Goal: Information Seeking & Learning: Check status

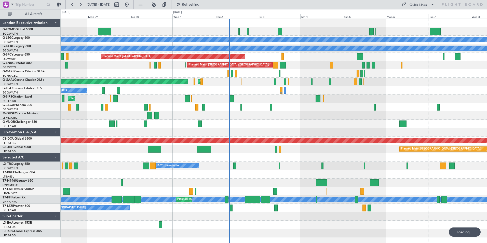
click at [233, 102] on div "A/C Unavailable [GEOGRAPHIC_DATA] ([GEOGRAPHIC_DATA]) A/C Unavailable [GEOGRAPH…" at bounding box center [274, 128] width 426 height 218
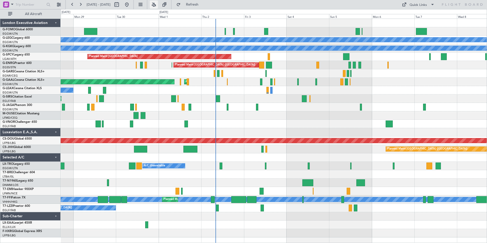
click at [158, 4] on button at bounding box center [154, 5] width 8 height 8
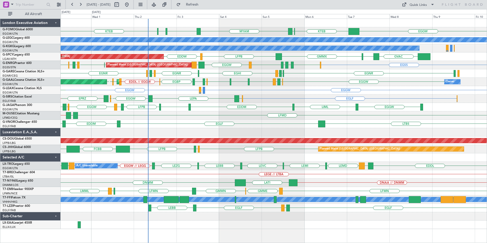
click at [207, 122] on div "MYAM KTEB KBOS KTEB EGGW KTEB KFOK EGGW A/C Unavailable [GEOGRAPHIC_DATA] ([GEO…" at bounding box center [274, 124] width 426 height 210
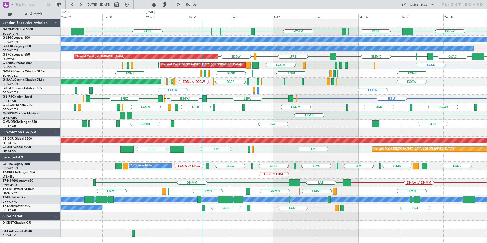
click at [235, 156] on div at bounding box center [274, 157] width 426 height 8
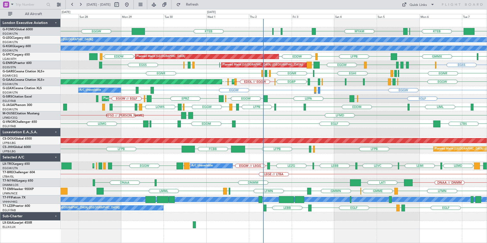
click at [213, 72] on div "MYAM KTEB KBOS KTEB EGGW EGGW KTEB KFOK A/C Unavailable [GEOGRAPHIC_DATA] ([GEO…" at bounding box center [274, 124] width 426 height 210
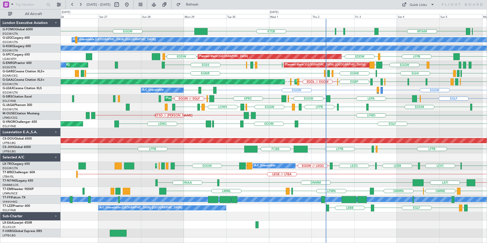
click at [213, 61] on div "MYAM KTEB KBOS KTEB EGGW KTEB KFOK Planned Maint [GEOGRAPHIC_DATA] ([GEOGRAPHIC…" at bounding box center [274, 128] width 426 height 218
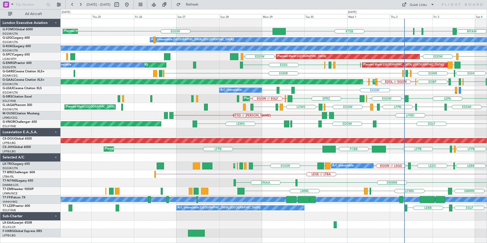
click at [212, 79] on div "MYAM KTEB KBOS KTEB EGGW Planned Maint [GEOGRAPHIC_DATA] ([GEOGRAPHIC_DATA]) A/…" at bounding box center [274, 128] width 426 height 218
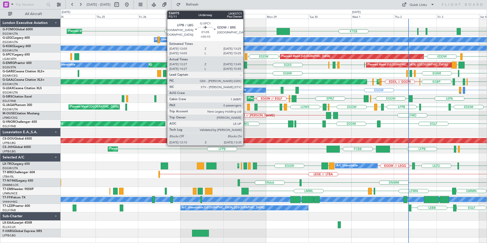
click at [245, 58] on div at bounding box center [246, 56] width 3 height 7
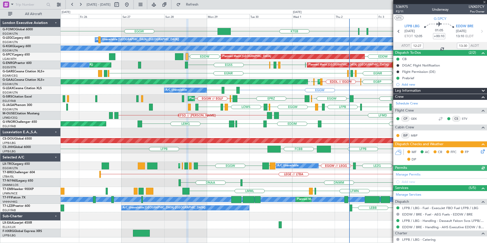
click at [235, 165] on div "MYAM KTEB KBOS KTEB EGGW Planned Maint [GEOGRAPHIC_DATA] ([GEOGRAPHIC_DATA]) A/…" at bounding box center [274, 128] width 426 height 218
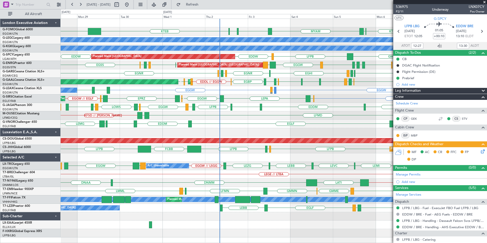
click at [182, 157] on div "MYAM KTEB KBOS KTEB KTEB KFOK EGGW A/C Unavailable [GEOGRAPHIC_DATA] ([GEOGRAPH…" at bounding box center [274, 128] width 426 height 218
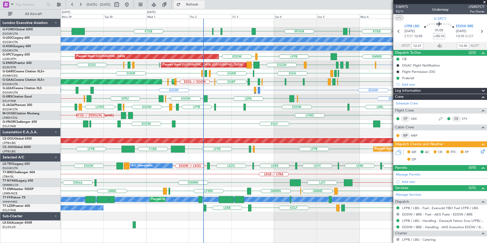
click at [198, 5] on span "Refresh" at bounding box center [192, 5] width 21 height 4
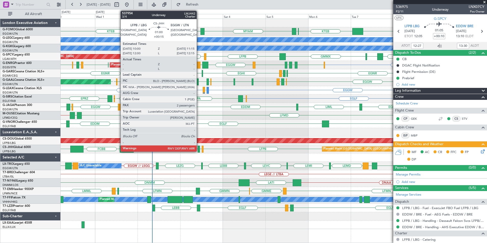
click at [199, 150] on div at bounding box center [199, 149] width 2 height 7
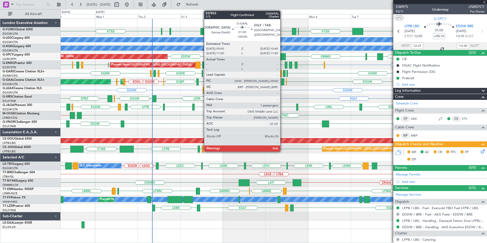
type input "+00:15"
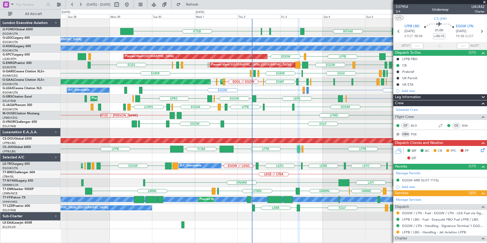
click at [263, 110] on div "EGGW MYAM KTEB KBOS KTEB KTEB KFOK A/C Unavailable [GEOGRAPHIC_DATA] ([GEOGRAPH…" at bounding box center [274, 124] width 426 height 210
click at [207, 158] on div "EGGW EGGW MYAM KTEB KBOS KTEB KTEB KFOK A/C Unavailable [GEOGRAPHIC_DATA] ([GEO…" at bounding box center [274, 124] width 426 height 210
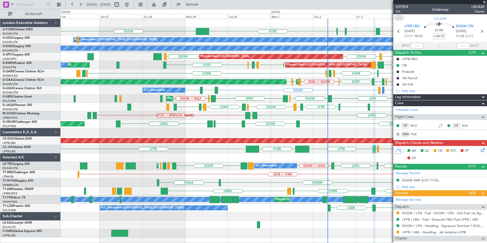
click at [302, 159] on div "EGGW MYAM KTEB KBOS KTEB KTEB KFOK Planned Maint [GEOGRAPHIC_DATA] ([GEOGRAPHIC…" at bounding box center [274, 128] width 426 height 218
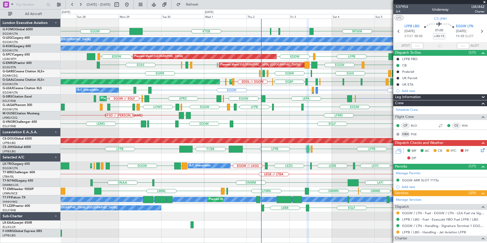
click at [294, 164] on div "EGGW MYAM KTEB KBOS KTEB KTEB KFOK A/C Unavailable [GEOGRAPHIC_DATA] ([GEOGRAPH…" at bounding box center [274, 128] width 426 height 218
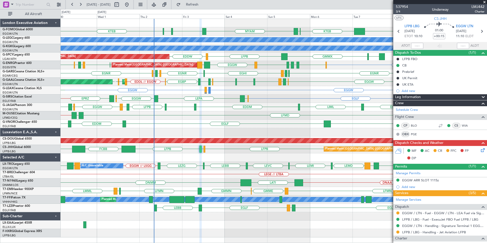
click at [227, 168] on div "EGGW MYAM KTEB KBOS KTEB KTEB KFOK EGGW A/C Unavailable [GEOGRAPHIC_DATA] ([GEO…" at bounding box center [274, 128] width 426 height 218
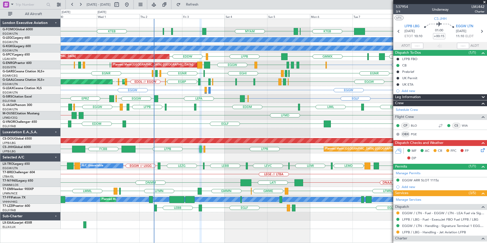
click at [484, 1] on span at bounding box center [484, 2] width 5 height 5
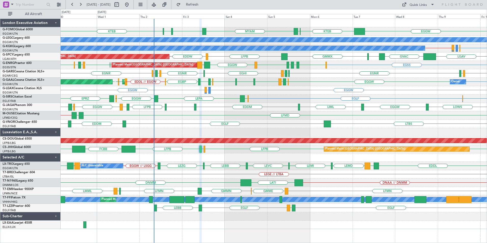
type input "0"
click at [191, 146] on div "LFPB LFPB LFPB EGGW LFPB FCBB Planned Maint [GEOGRAPHIC_DATA] ([GEOGRAPHIC_DATA…" at bounding box center [274, 149] width 426 height 8
click at [313, 176] on div "EGGW MYAM KTEB KBOS KTEB KTEB KFOK A/C Unavailable [GEOGRAPHIC_DATA] ([GEOGRAPH…" at bounding box center [274, 124] width 426 height 210
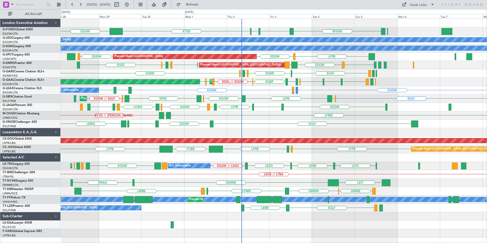
click at [189, 184] on div "EGGW MYAM KTEB KBOS KTEB A/C Unavailable [GEOGRAPHIC_DATA] ([GEOGRAPHIC_DATA]) …" at bounding box center [274, 128] width 426 height 218
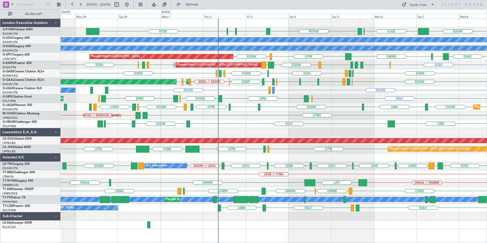
click at [238, 155] on div at bounding box center [274, 157] width 426 height 8
click at [175, 191] on div "EGGW EGGW MYAM KTEB KBOS KTEB KTEB KFOK A/C Unavailable [GEOGRAPHIC_DATA] ([GEO…" at bounding box center [274, 124] width 426 height 210
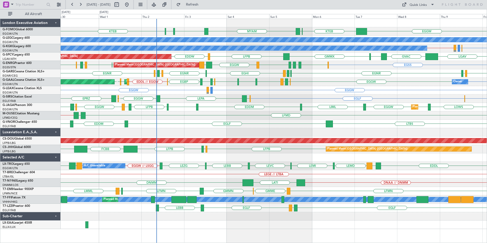
click at [292, 155] on div "EGGW MYAM KTEB KBOS KTEB KTEB KFOK A/C Unavailable [GEOGRAPHIC_DATA] ([GEOGRAPH…" at bounding box center [274, 124] width 426 height 210
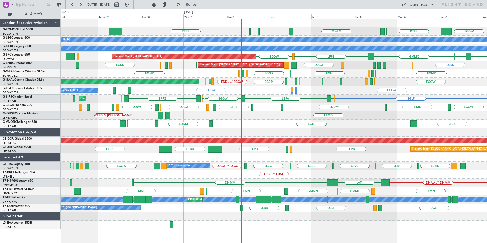
click at [487, 165] on html "[DATE] - [DATE] Refresh Quick Links All Aircraft EGGW MYAM KTEB KBOS KTEB KTEB …" at bounding box center [243, 121] width 487 height 243
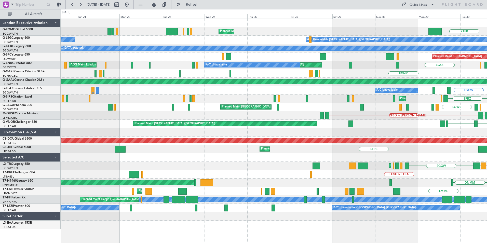
click at [474, 147] on div "KTEB Planned Maint [GEOGRAPHIC_DATA] ([GEOGRAPHIC_DATA]) KBOS KTEB A/C Unavaila…" at bounding box center [274, 124] width 426 height 210
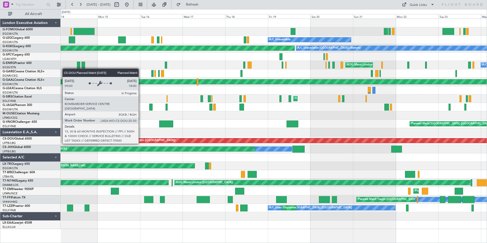
click at [369, 151] on div "Planned Maint [GEOGRAPHIC_DATA] ([GEOGRAPHIC_DATA]) A/C Unavailable A/C Unavail…" at bounding box center [274, 124] width 426 height 210
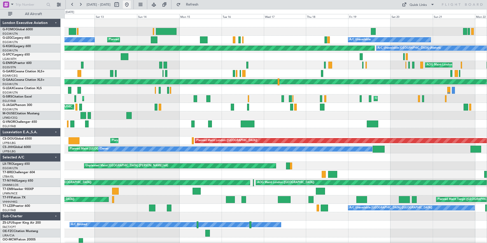
click at [131, 4] on button at bounding box center [127, 5] width 8 height 8
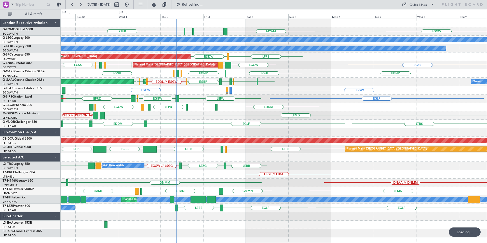
click at [189, 129] on div "KTEB KBOS KTEB MYAM EGGW EGGW A/C Unavailable [GEOGRAPHIC_DATA] ([GEOGRAPHIC_DA…" at bounding box center [274, 128] width 426 height 218
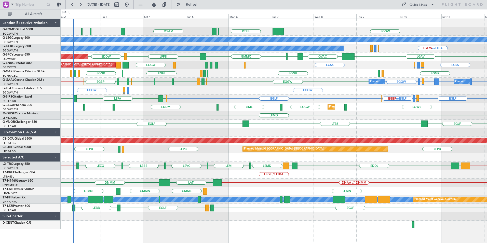
click at [168, 138] on div "MYAM KTEB KBOS KTEB EGGW KTEB KFOK A/C Unavailable [GEOGRAPHIC_DATA] ([GEOGRAPH…" at bounding box center [274, 124] width 426 height 210
